Goal: Register for event/course

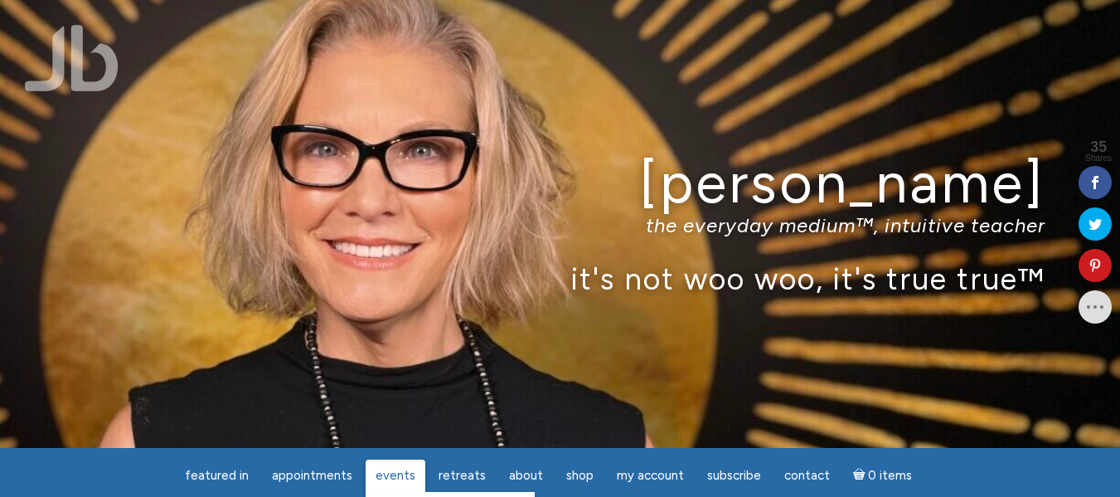
click at [404, 473] on span "Events" at bounding box center [396, 475] width 40 height 15
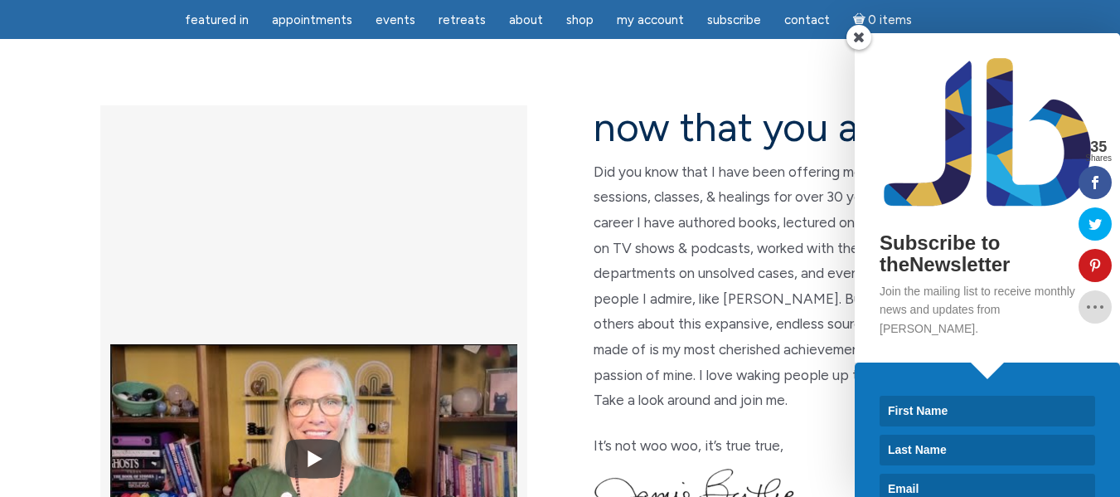
scroll to position [410, 0]
click at [927, 397] on input at bounding box center [988, 410] width 216 height 31
type input "Laura"
type input "Canedo"
type input "laudymcan@gmail.com"
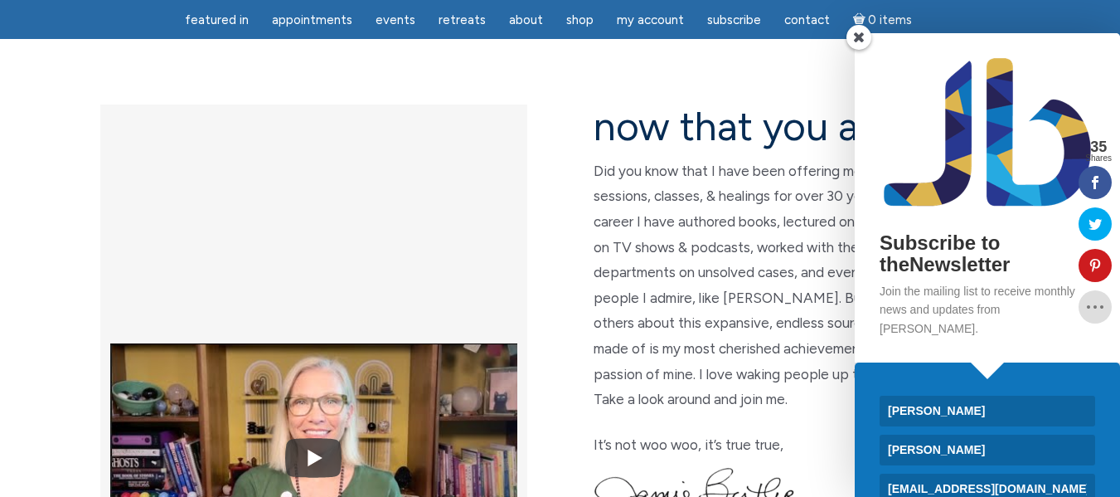
scroll to position [57, 0]
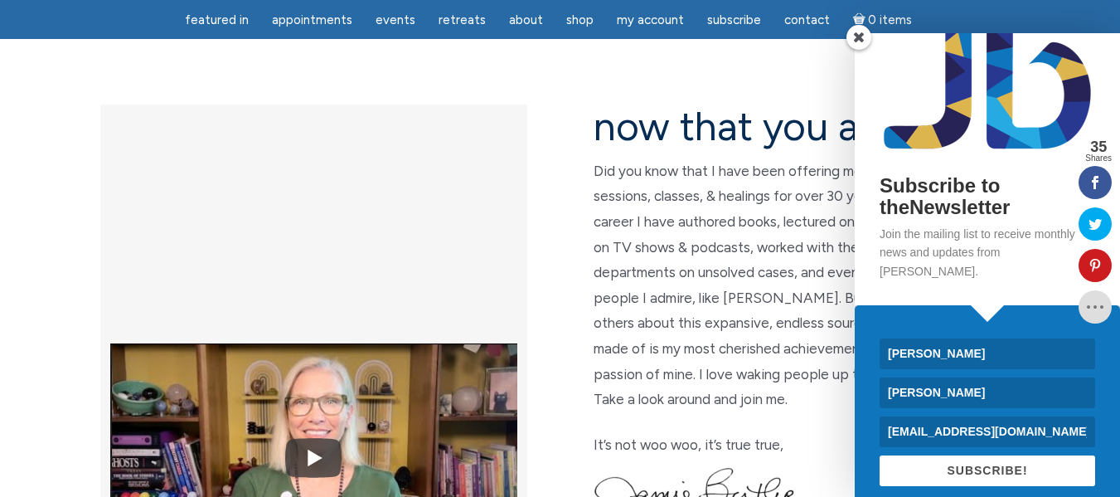
click at [1008, 459] on button "SUBSCRIBE!" at bounding box center [988, 470] width 216 height 31
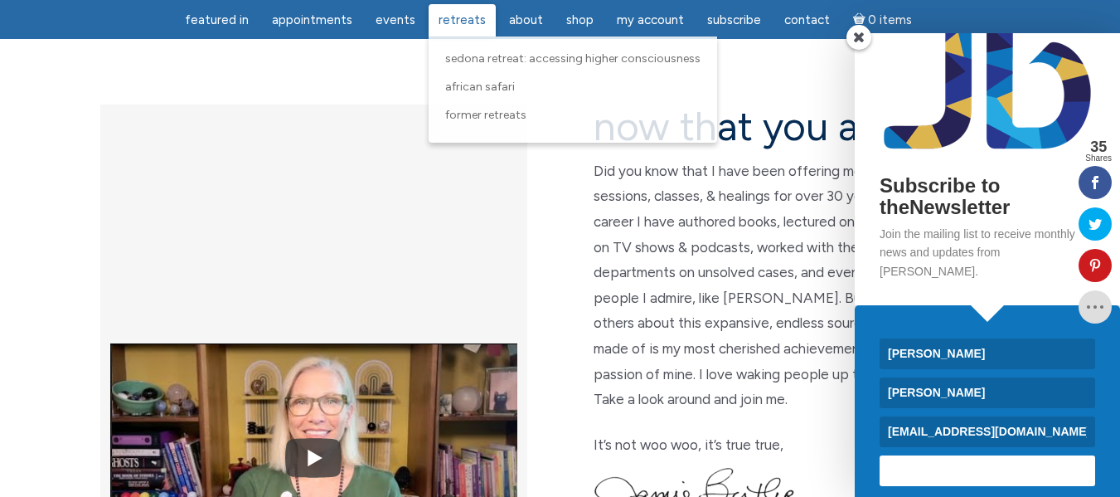
scroll to position [0, 0]
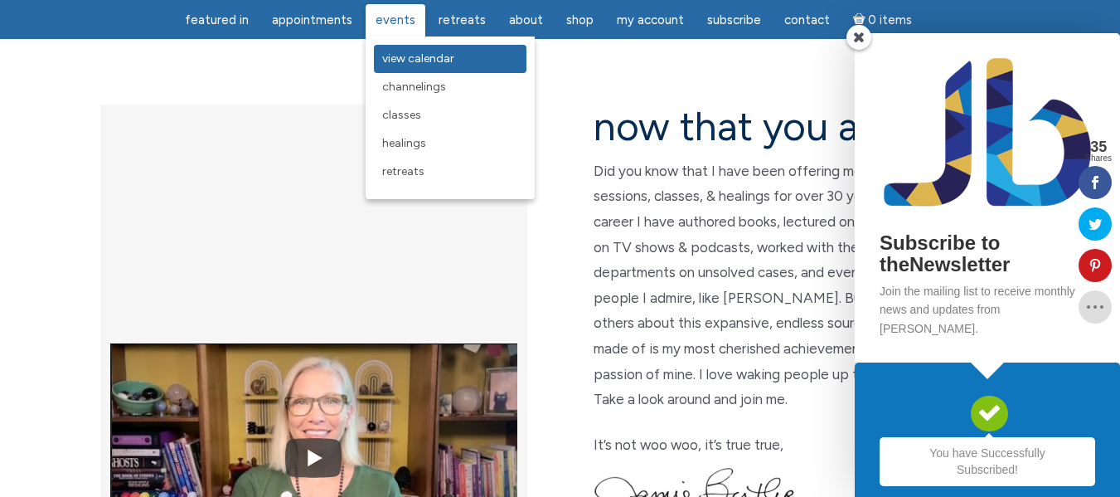
click at [421, 60] on span "View Calendar" at bounding box center [418, 58] width 72 height 14
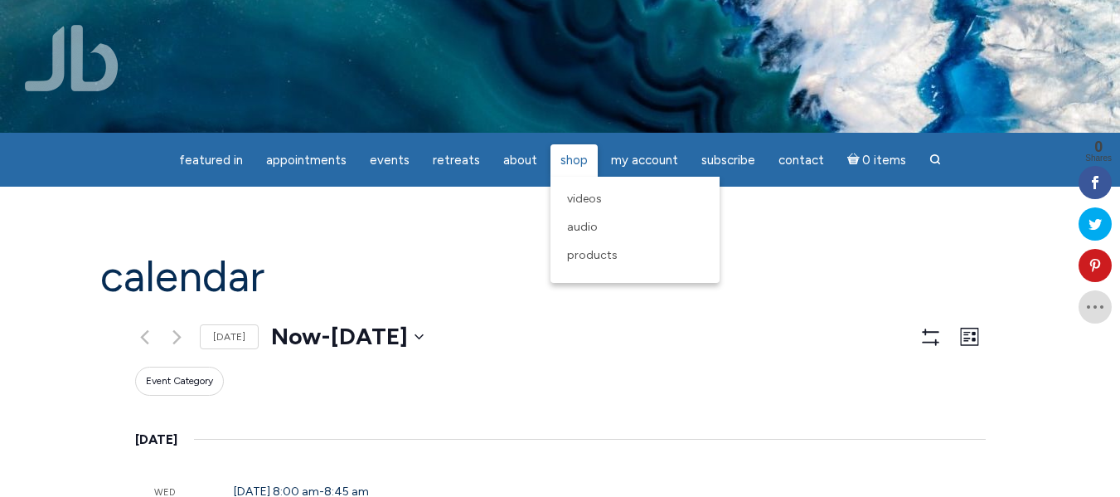
click at [585, 155] on link "Shop" at bounding box center [574, 160] width 47 height 32
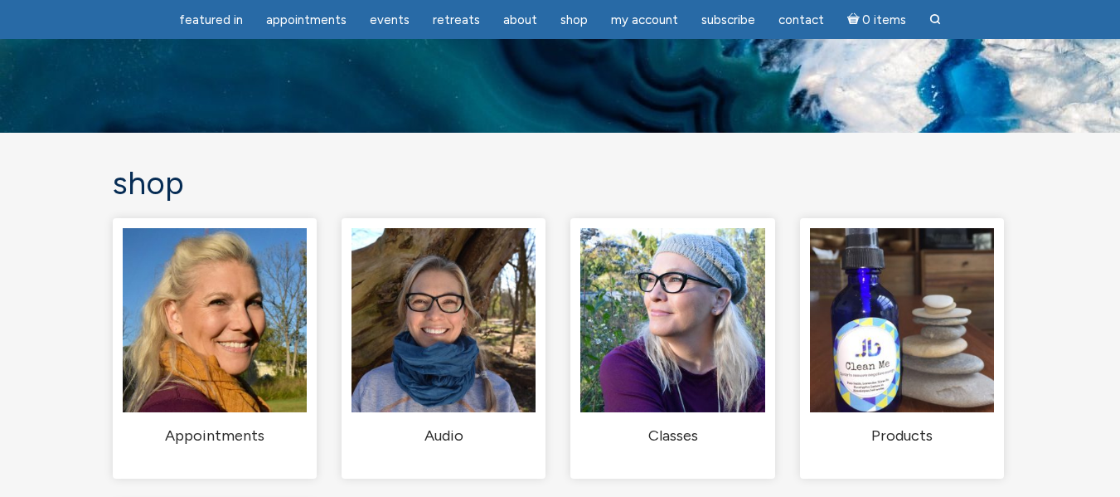
scroll to position [107, 0]
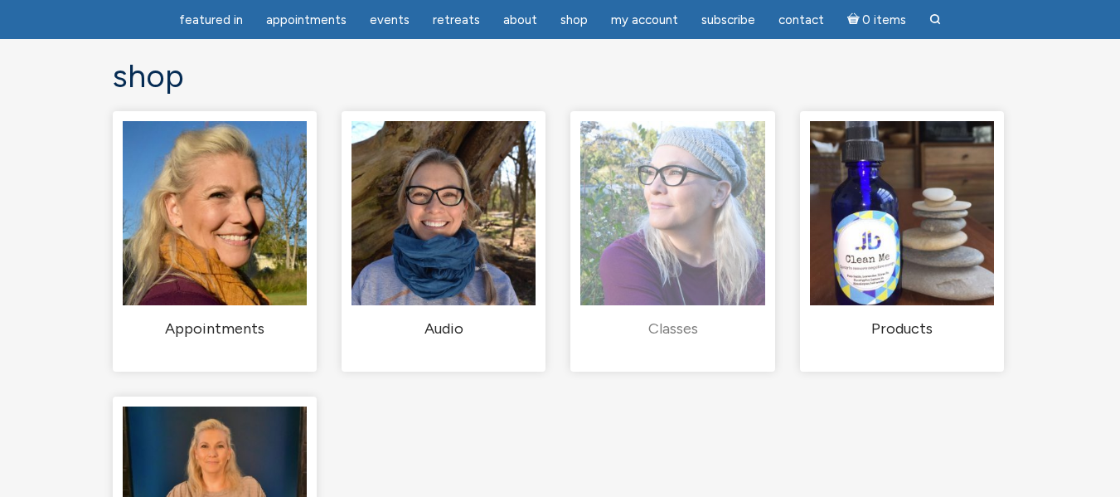
click at [672, 334] on link "Classes (1)" at bounding box center [672, 230] width 184 height 218
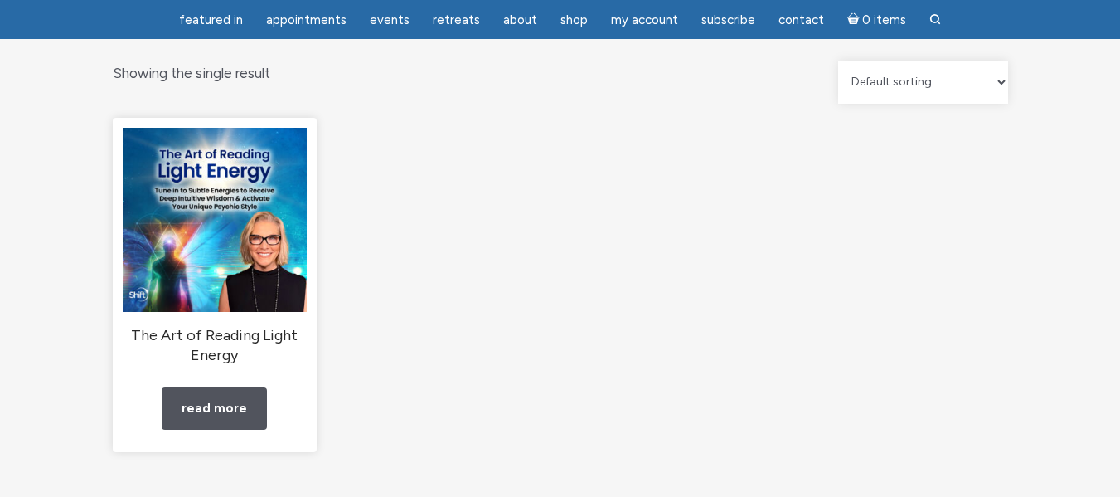
scroll to position [158, 0]
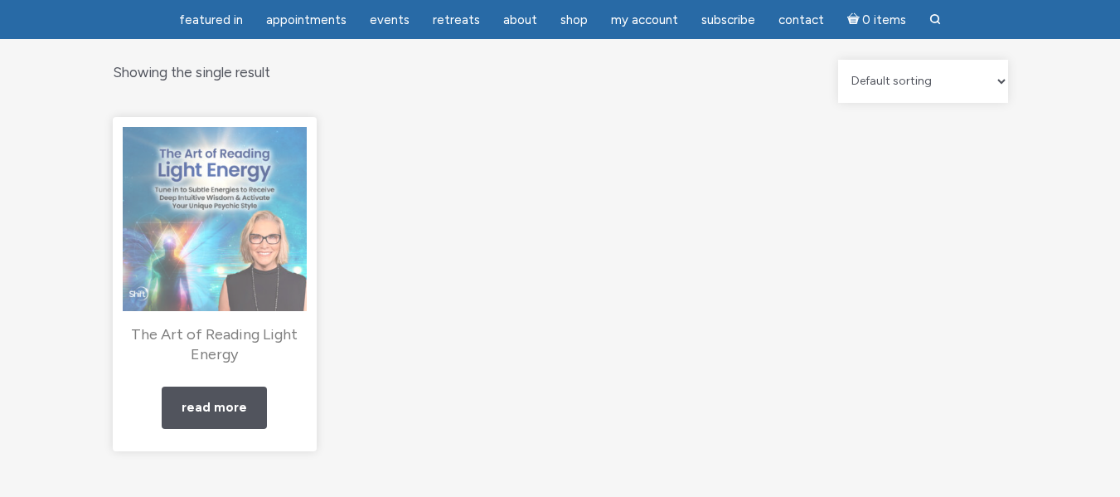
click at [222, 293] on img "main" at bounding box center [215, 219] width 184 height 184
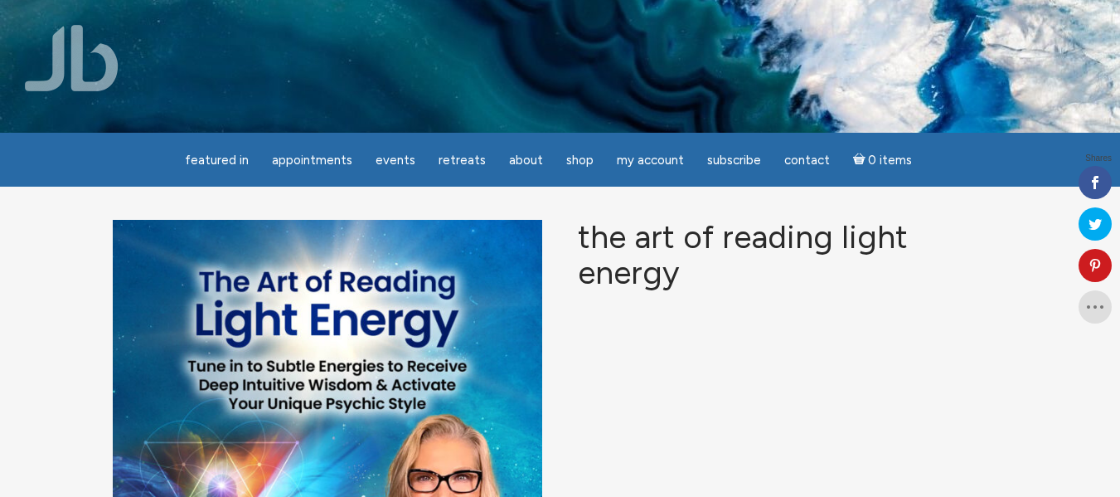
scroll to position [223, 0]
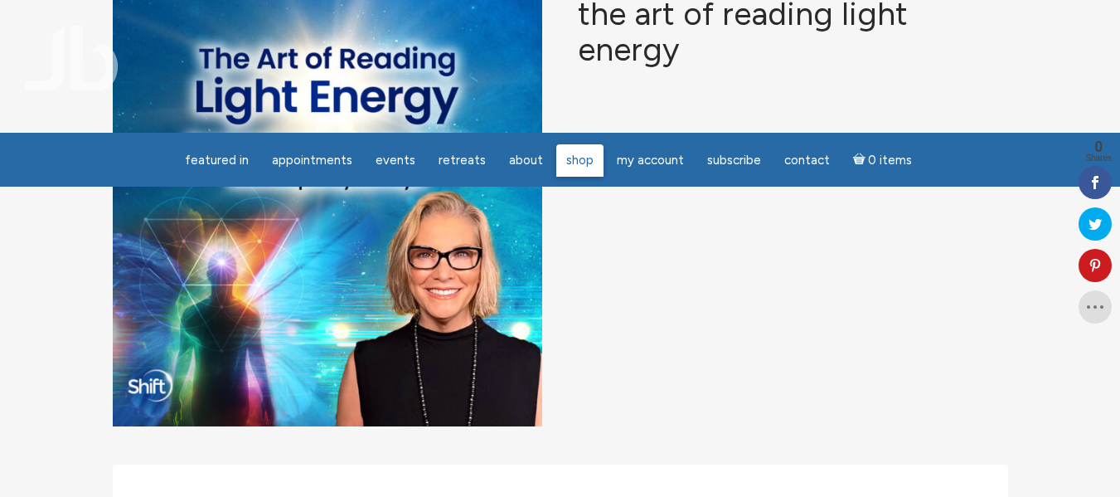
click at [588, 168] on link "Shop" at bounding box center [579, 160] width 47 height 32
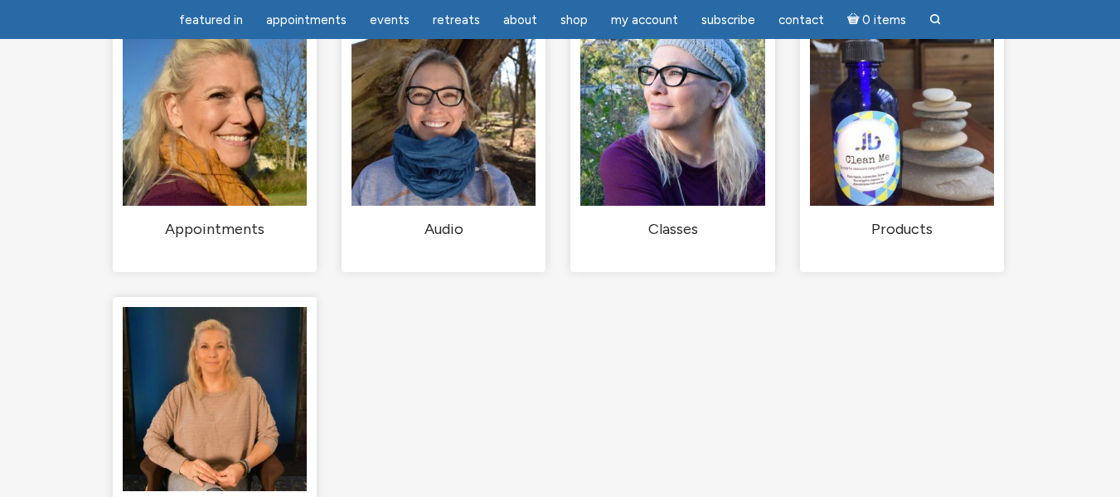
scroll to position [151, 0]
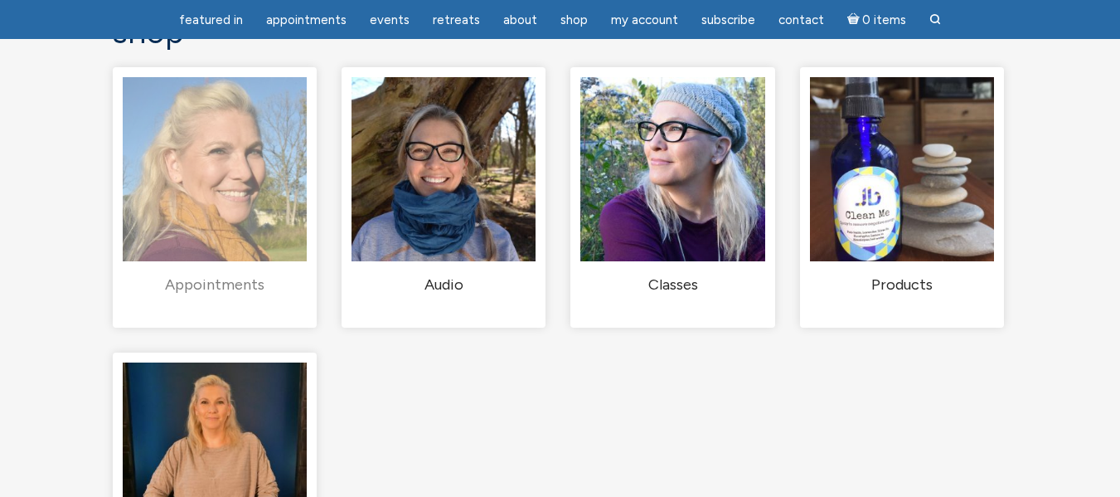
click at [241, 295] on h2 "Appointments (2)" at bounding box center [215, 285] width 184 height 20
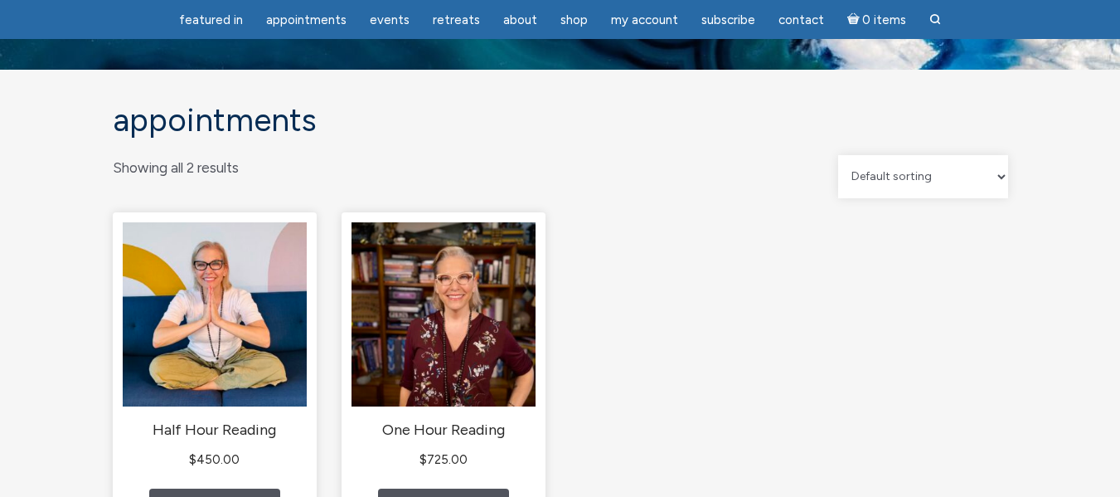
scroll to position [202, 0]
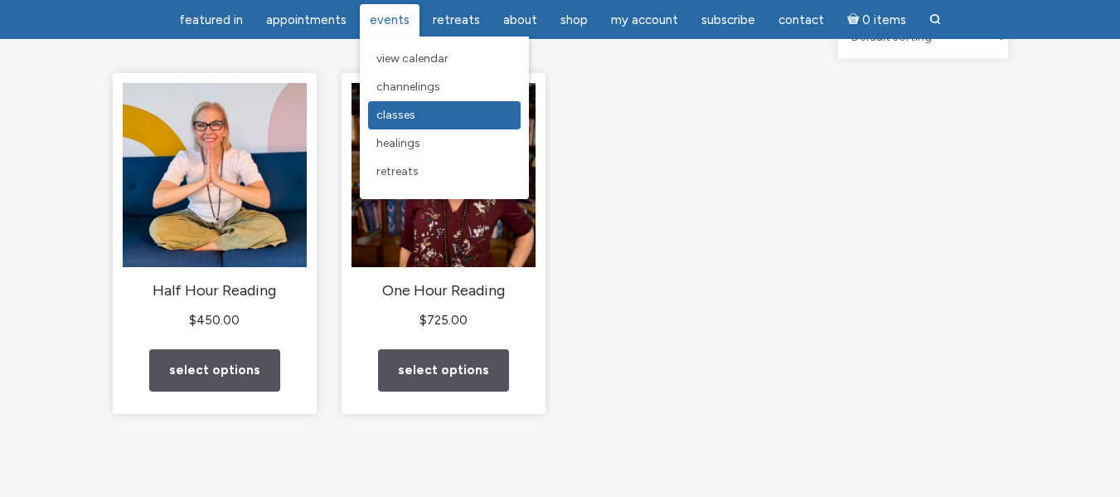
click at [400, 116] on span "Classes" at bounding box center [395, 115] width 39 height 14
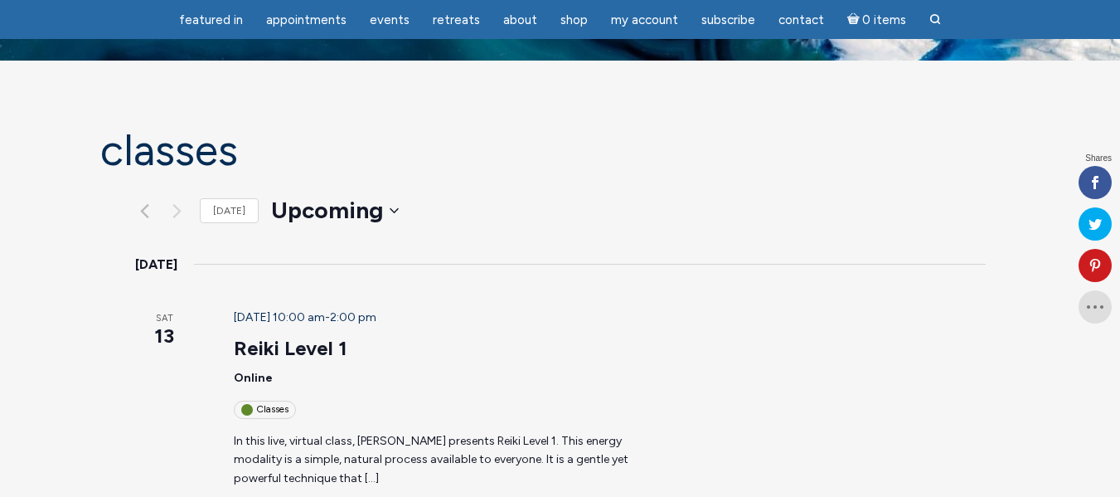
scroll to position [148, 0]
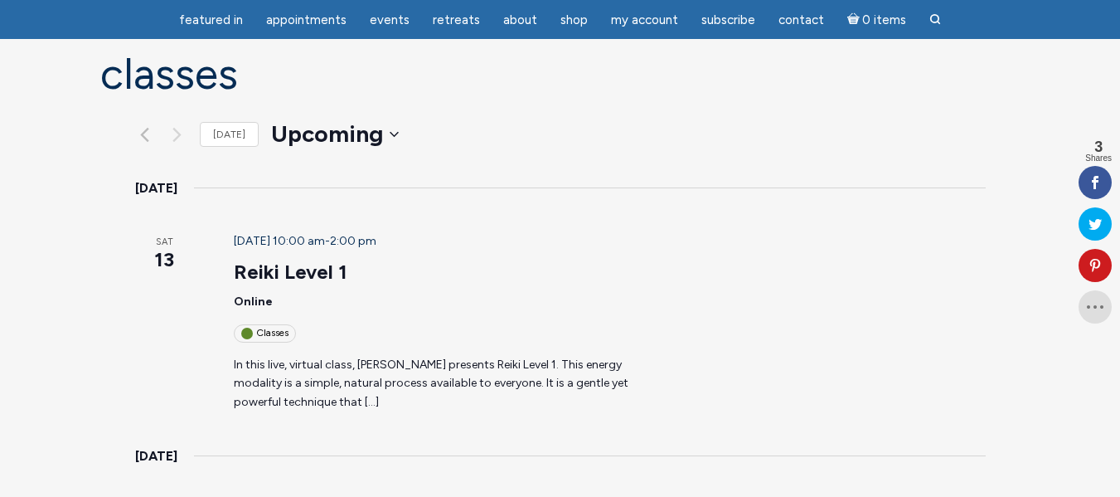
click at [249, 324] on div "Classes" at bounding box center [265, 332] width 62 height 17
click at [239, 260] on link "Reiki Level 1" at bounding box center [291, 272] width 114 height 25
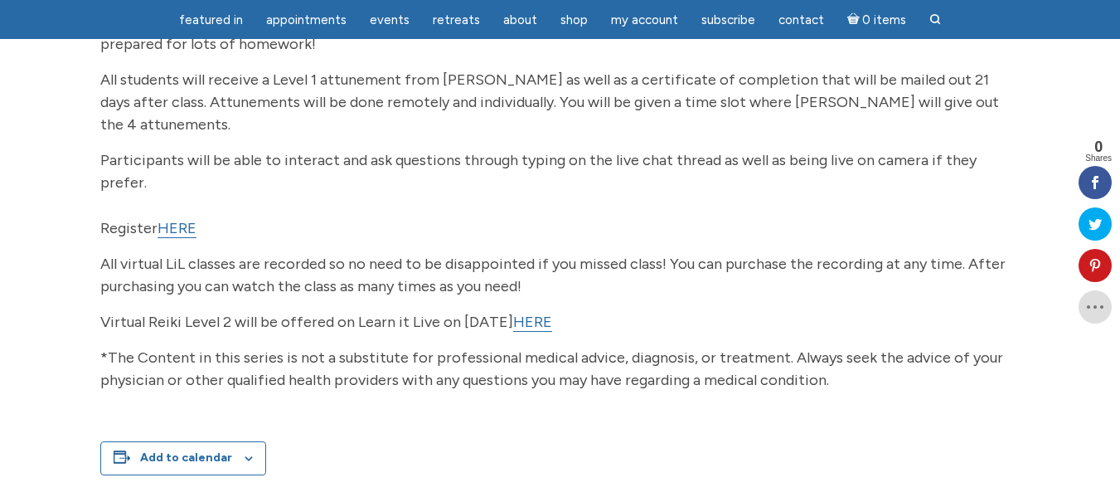
scroll to position [283, 0]
